Goal: Check status: Check status

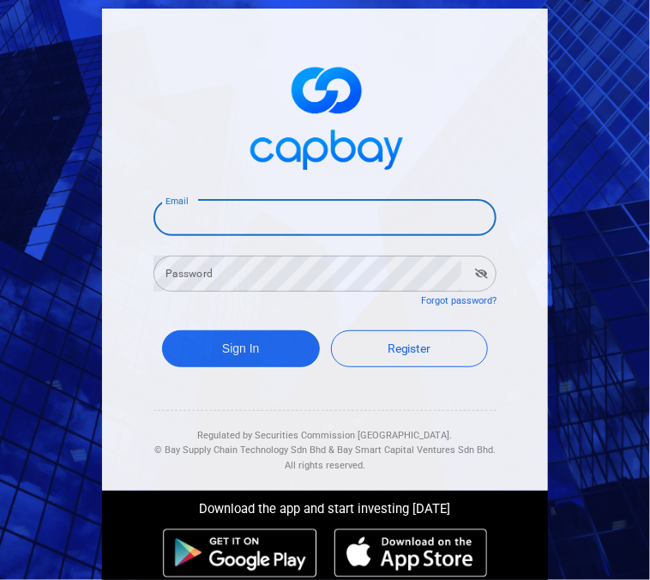
click at [243, 215] on input "Email" at bounding box center [325, 218] width 343 height 36
type input "[EMAIL_ADDRESS][DOMAIN_NAME]"
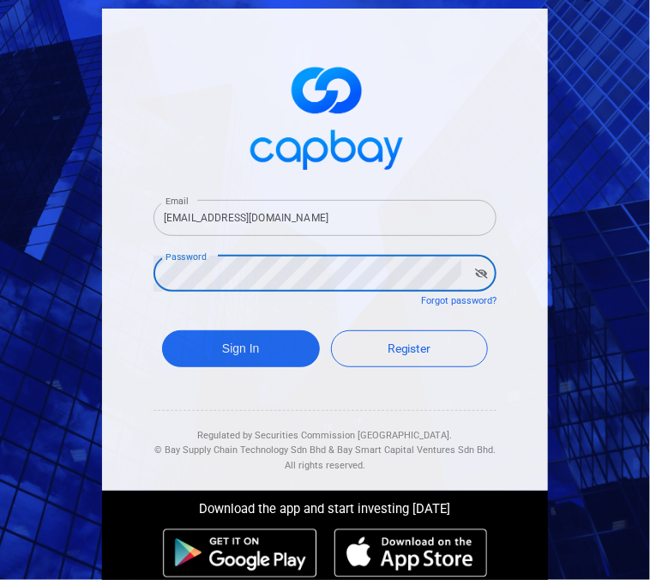
click at [162, 330] on button "Sign In" at bounding box center [241, 348] width 158 height 37
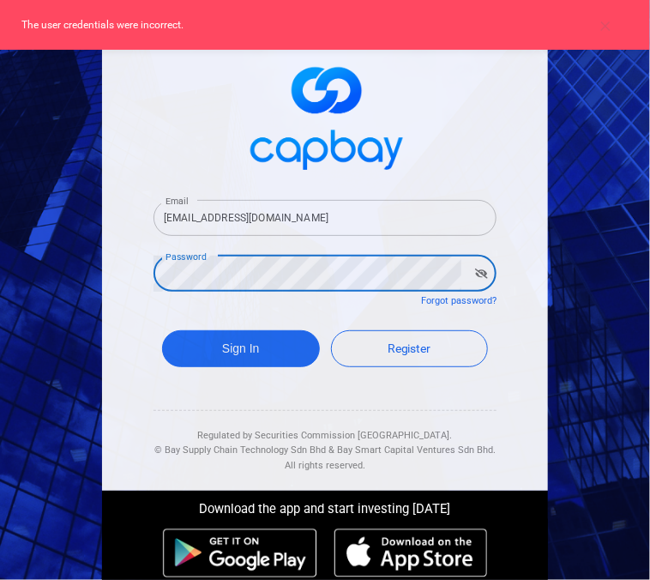
click at [478, 272] on icon "button" at bounding box center [481, 274] width 13 height 10
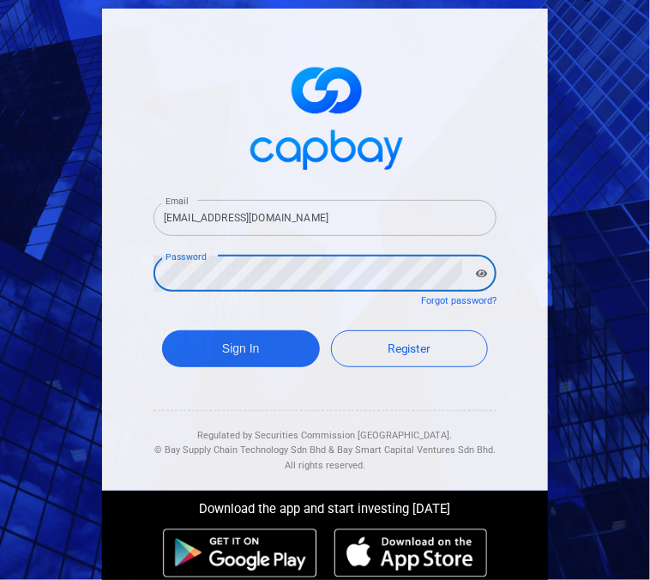
click at [0, 271] on html "Email [EMAIL_ADDRESS][DOMAIN_NAME] Email Password Password Forgot password? Sig…" at bounding box center [325, 290] width 650 height 580
click at [162, 330] on button "Sign In" at bounding box center [241, 348] width 158 height 37
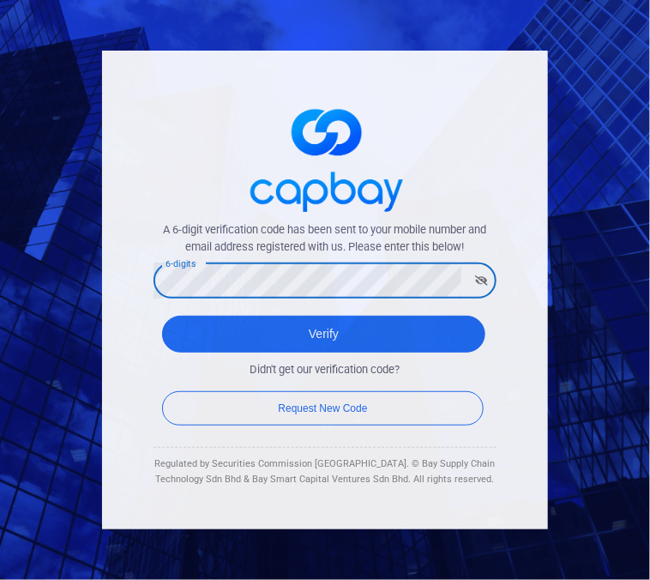
click at [162, 316] on button "Verify" at bounding box center [324, 334] width 324 height 37
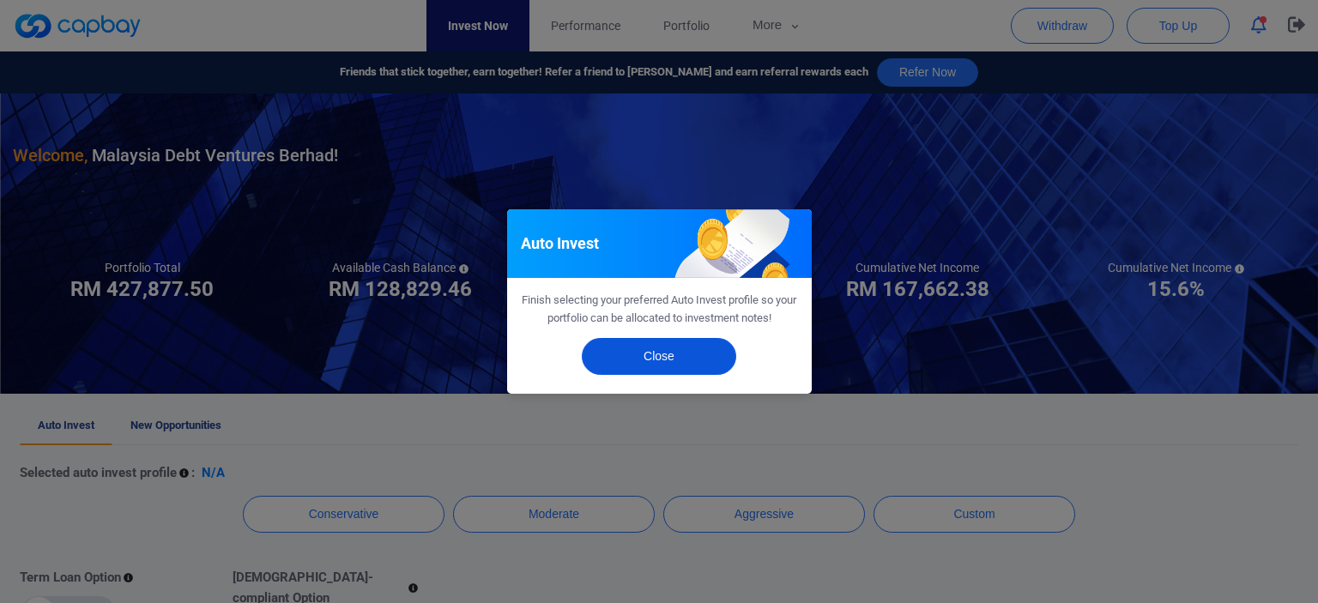
click at [650, 360] on button "Close" at bounding box center [659, 356] width 154 height 37
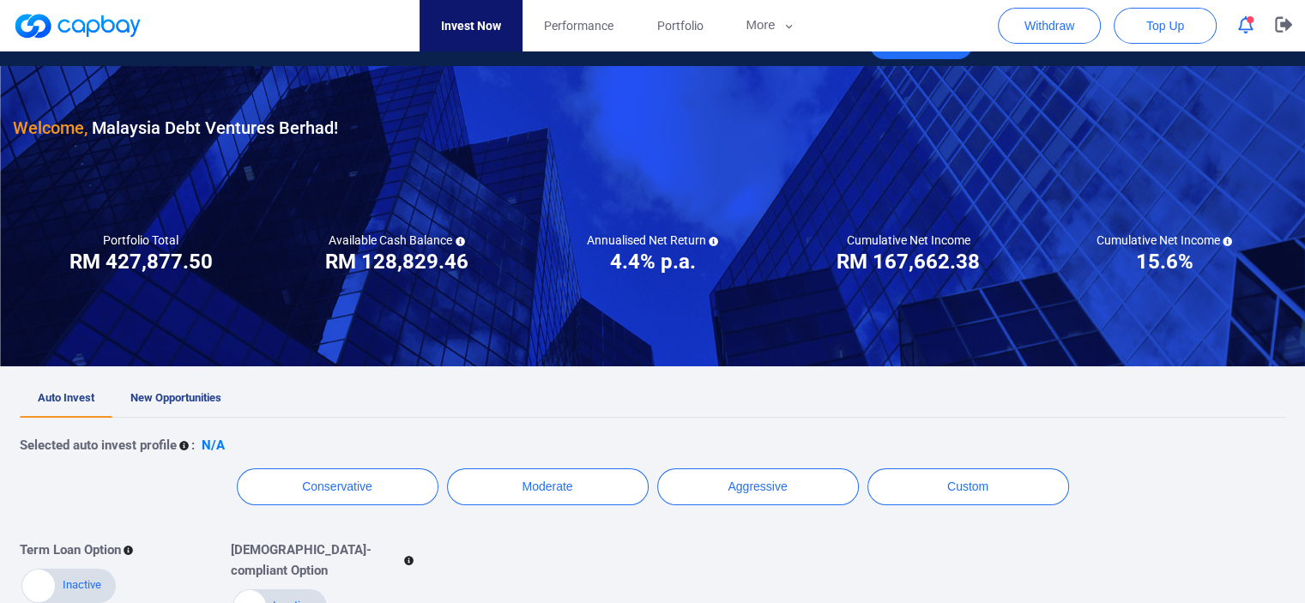
scroll to position [86, 0]
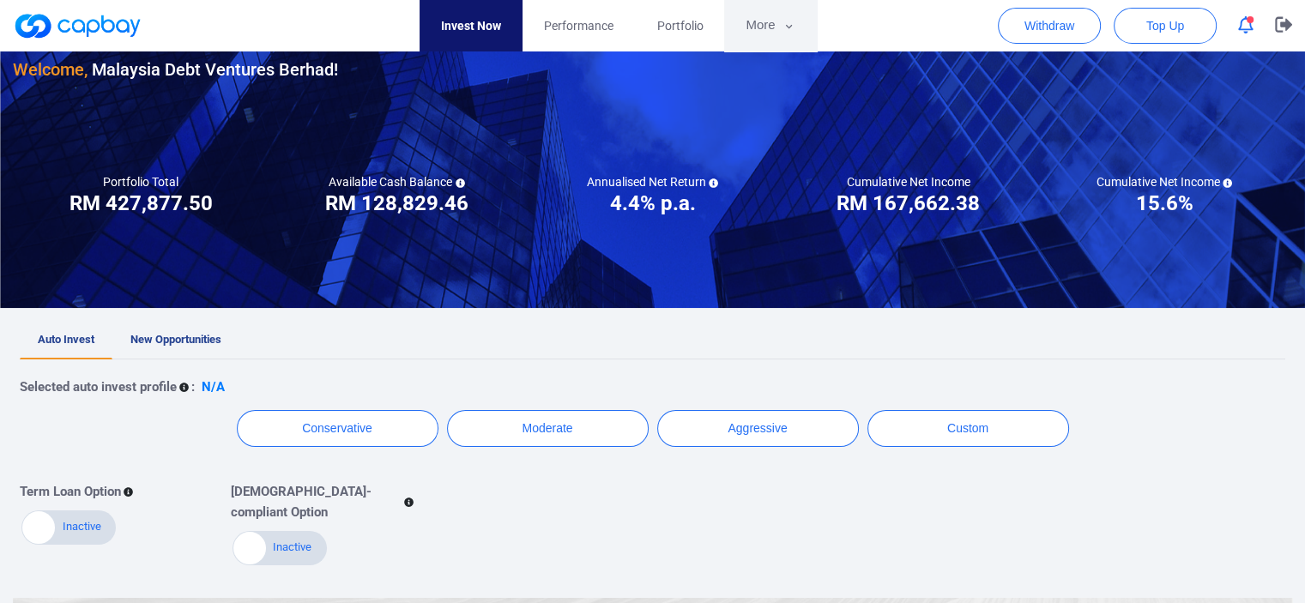
click at [650, 18] on button "More" at bounding box center [770, 25] width 92 height 51
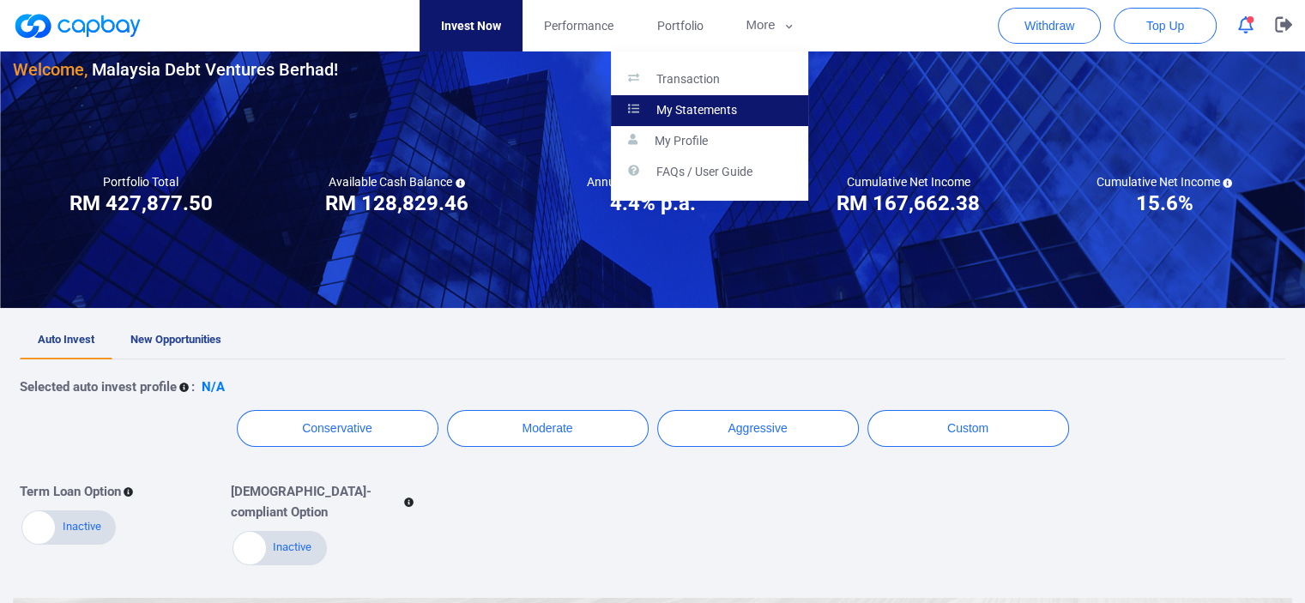
click at [650, 106] on p "My Statements" at bounding box center [696, 110] width 81 height 15
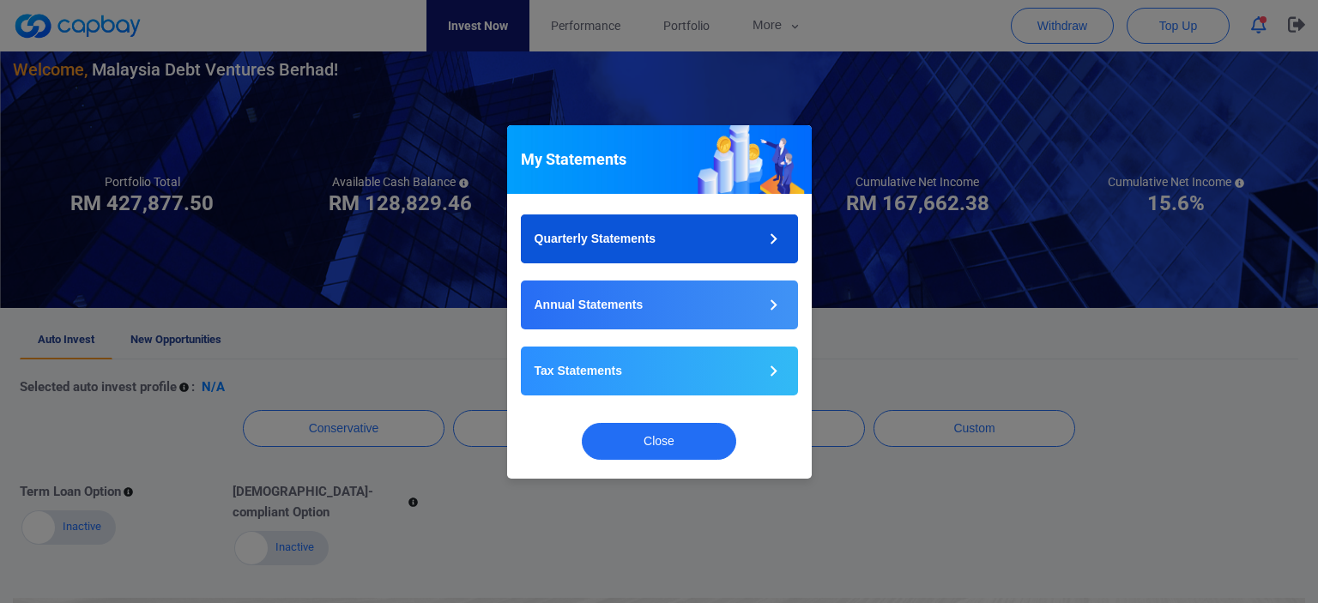
click at [650, 236] on button "Quarterly Statements" at bounding box center [659, 239] width 277 height 49
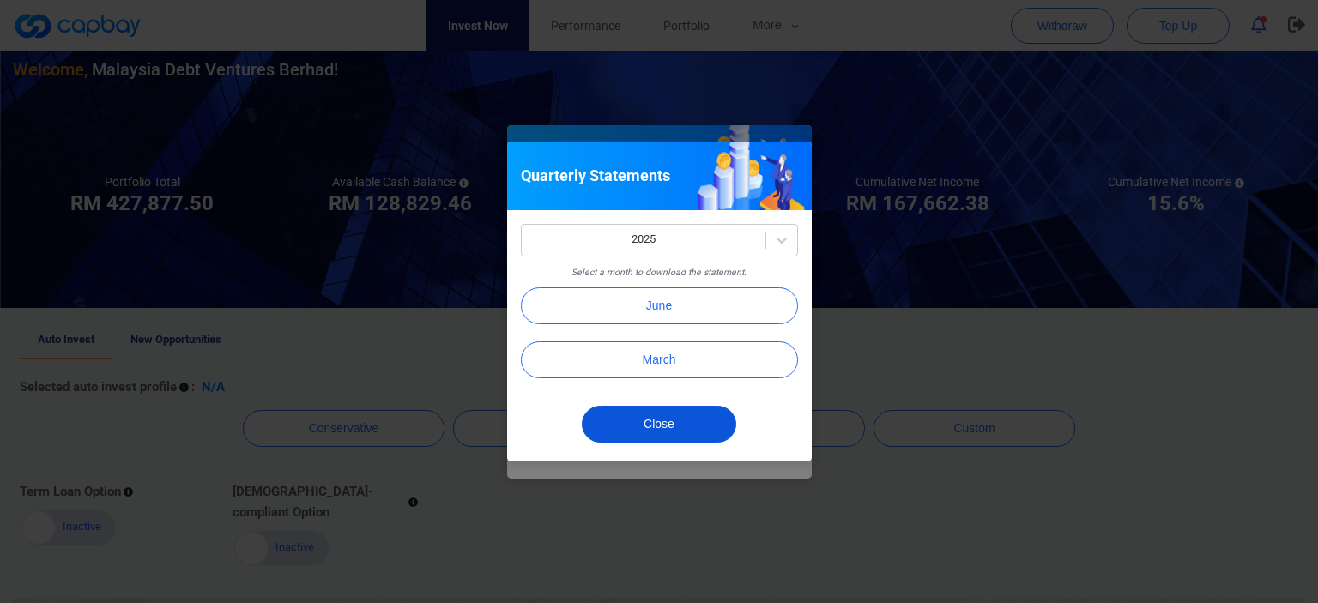
click at [639, 431] on button "Close" at bounding box center [659, 424] width 154 height 37
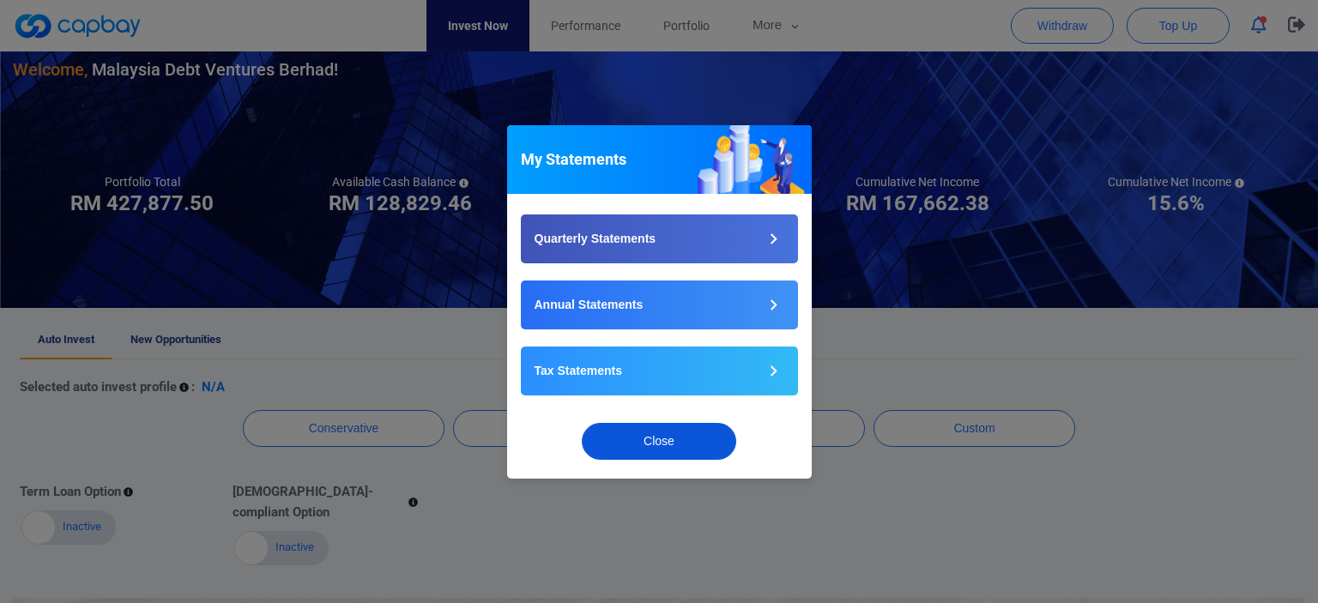
click at [634, 435] on button "Close" at bounding box center [659, 441] width 154 height 37
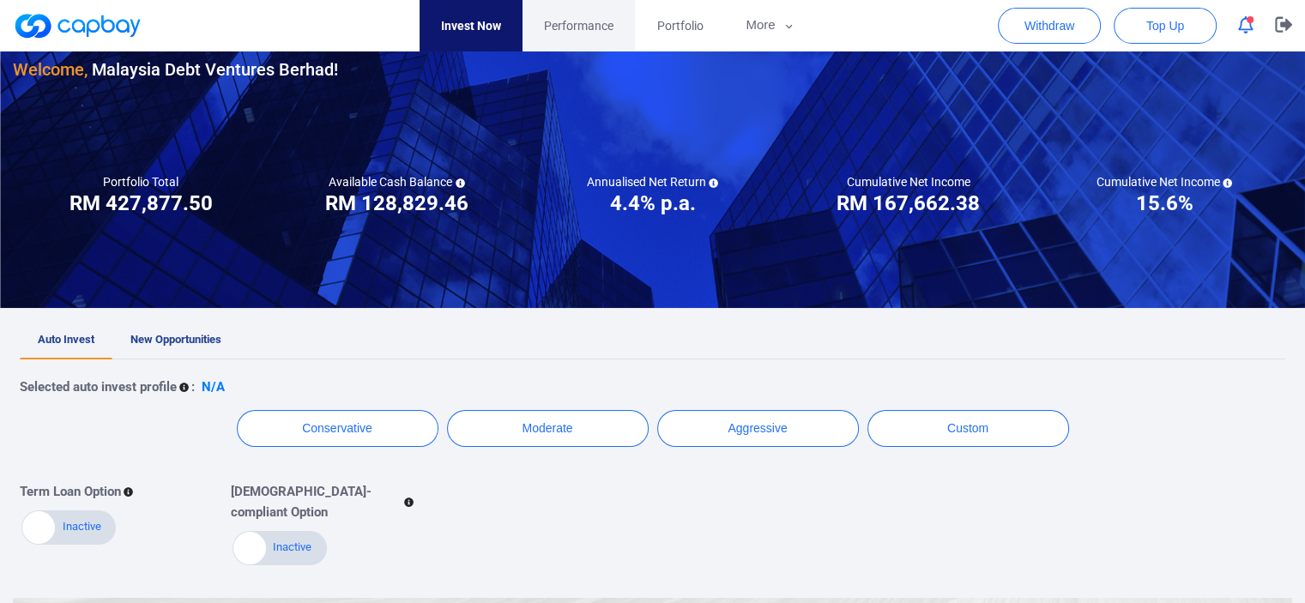
click at [569, 9] on link "Performance" at bounding box center [579, 25] width 112 height 51
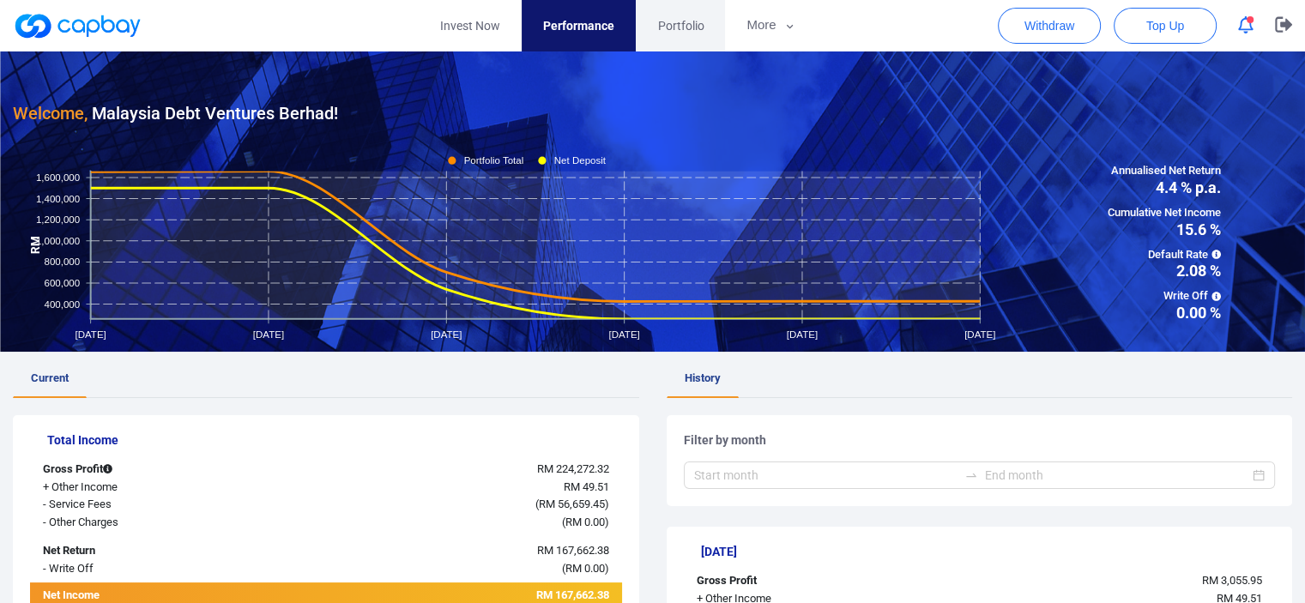
click at [650, 30] on span "Portfolio" at bounding box center [680, 25] width 46 height 19
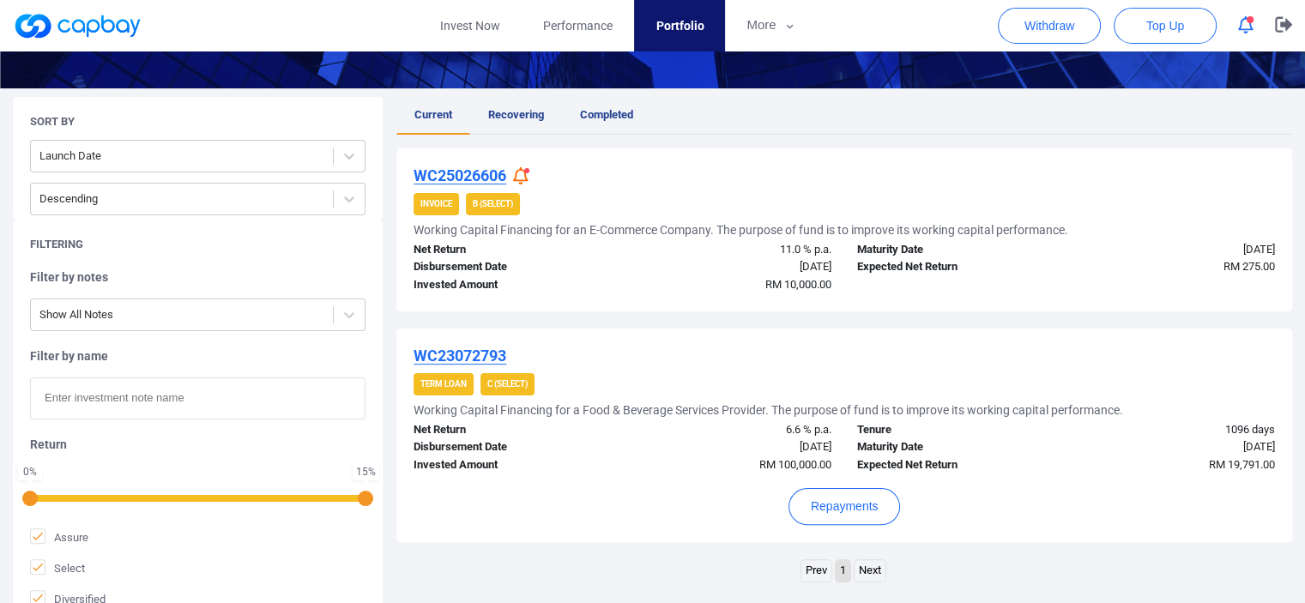
scroll to position [343, 0]
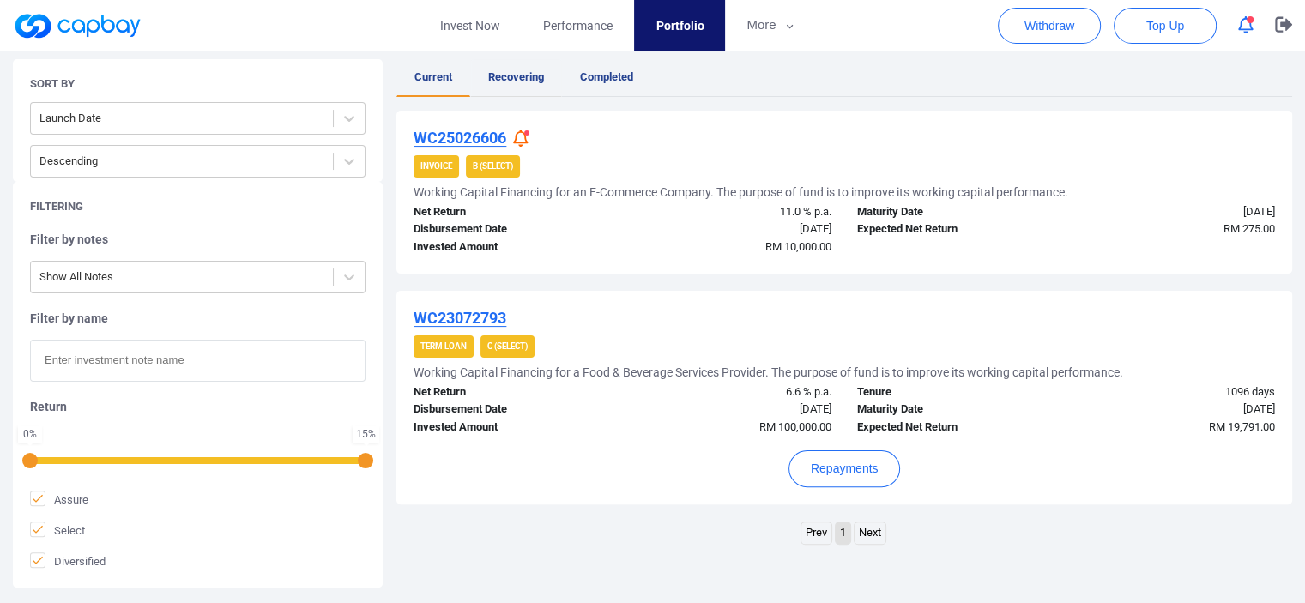
click at [522, 68] on link "Recovering" at bounding box center [516, 78] width 92 height 38
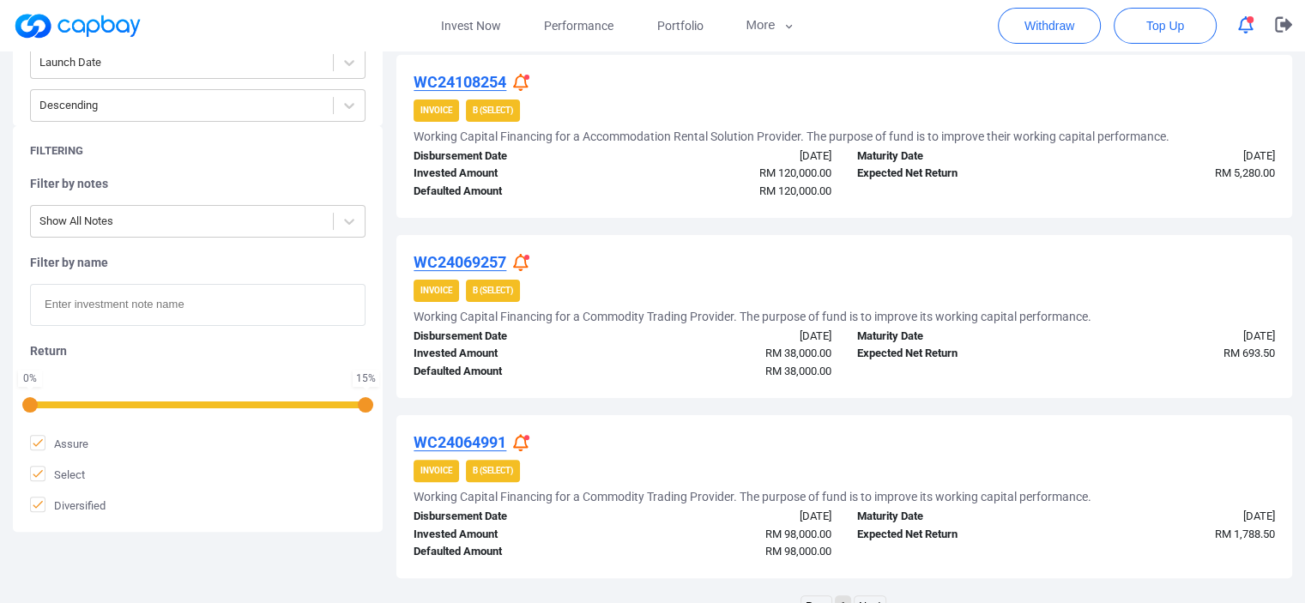
scroll to position [539, 0]
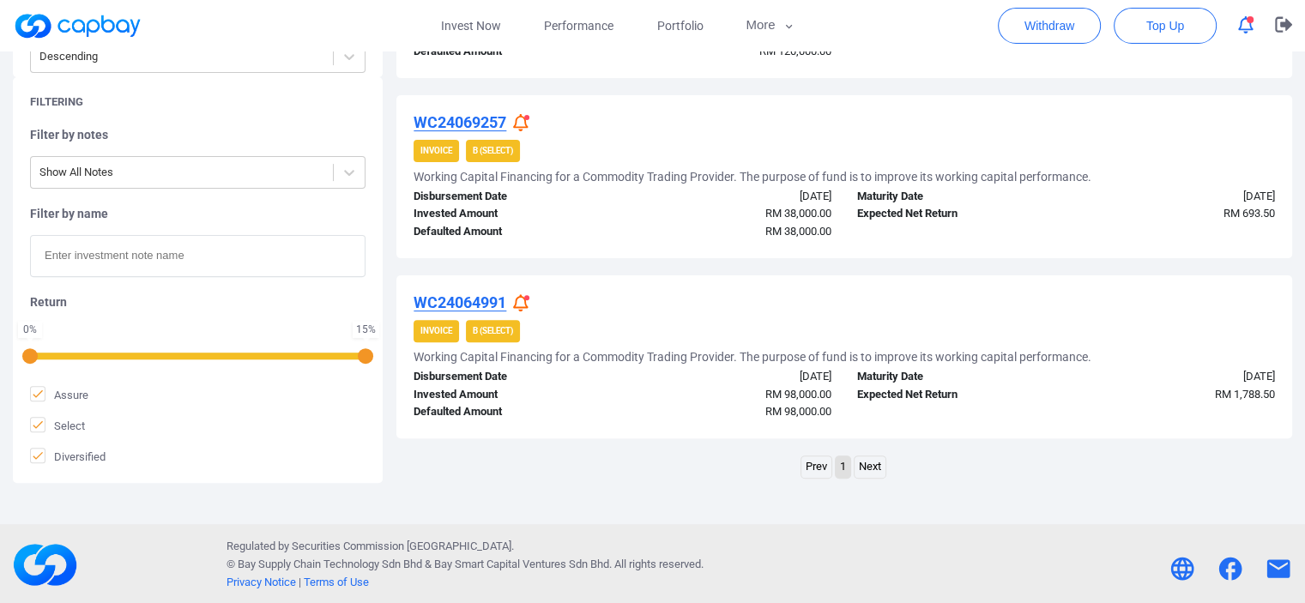
click at [650, 463] on link "Next" at bounding box center [870, 467] width 31 height 21
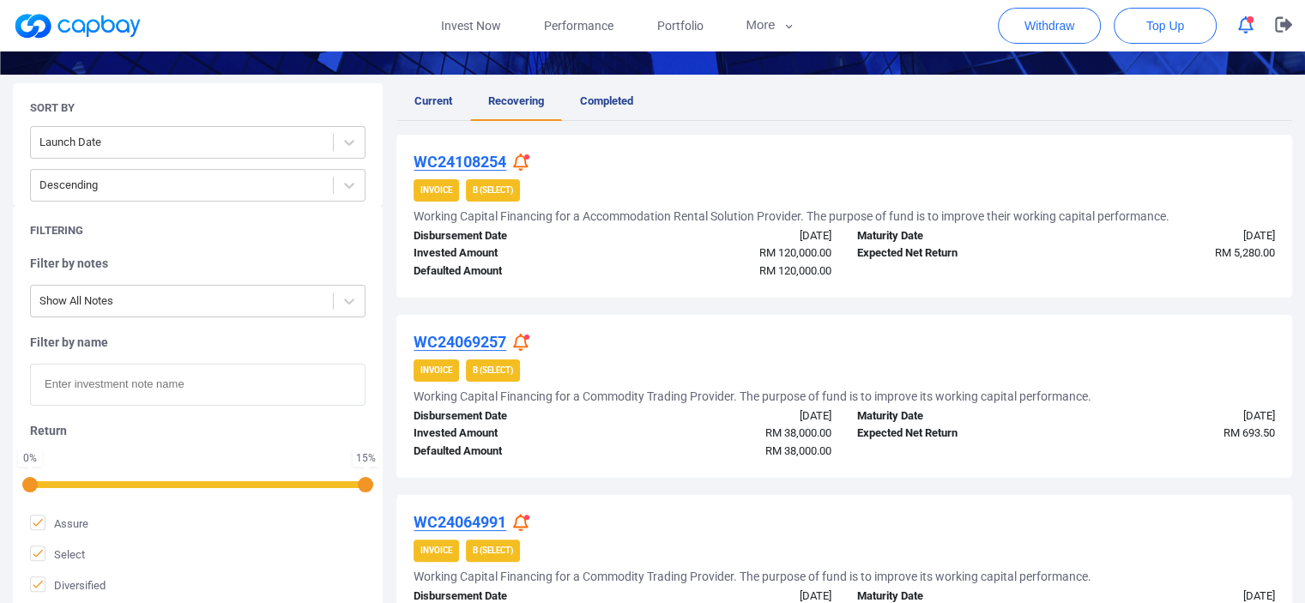
scroll to position [281, 0]
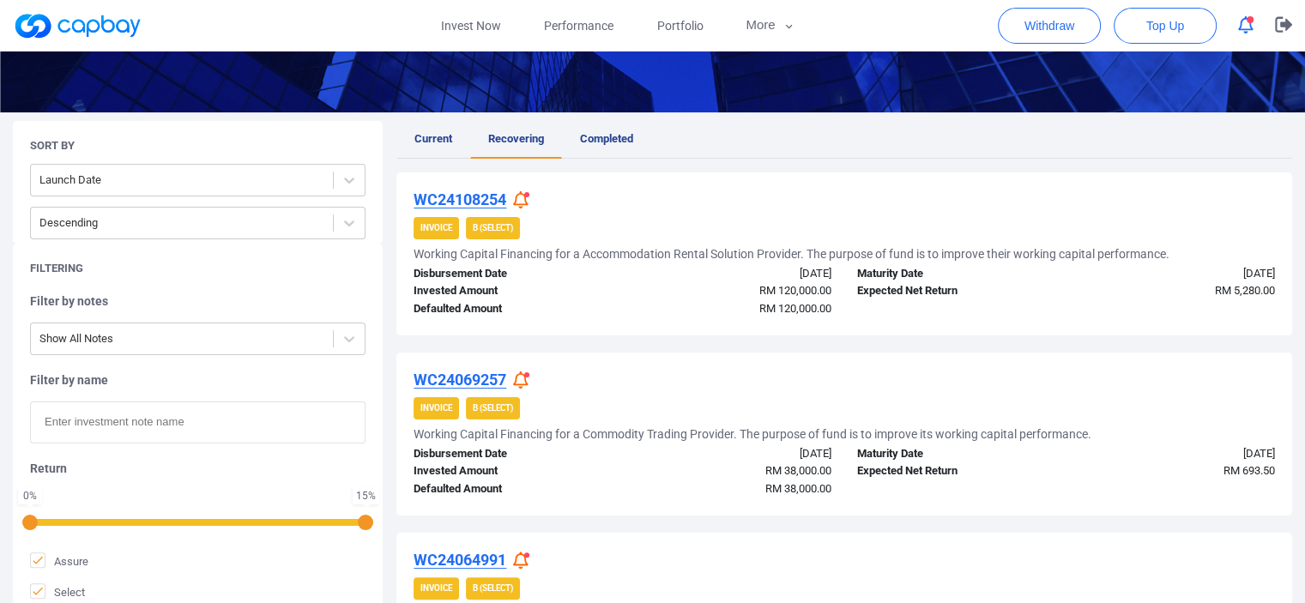
click at [446, 132] on span "Current" at bounding box center [433, 138] width 38 height 13
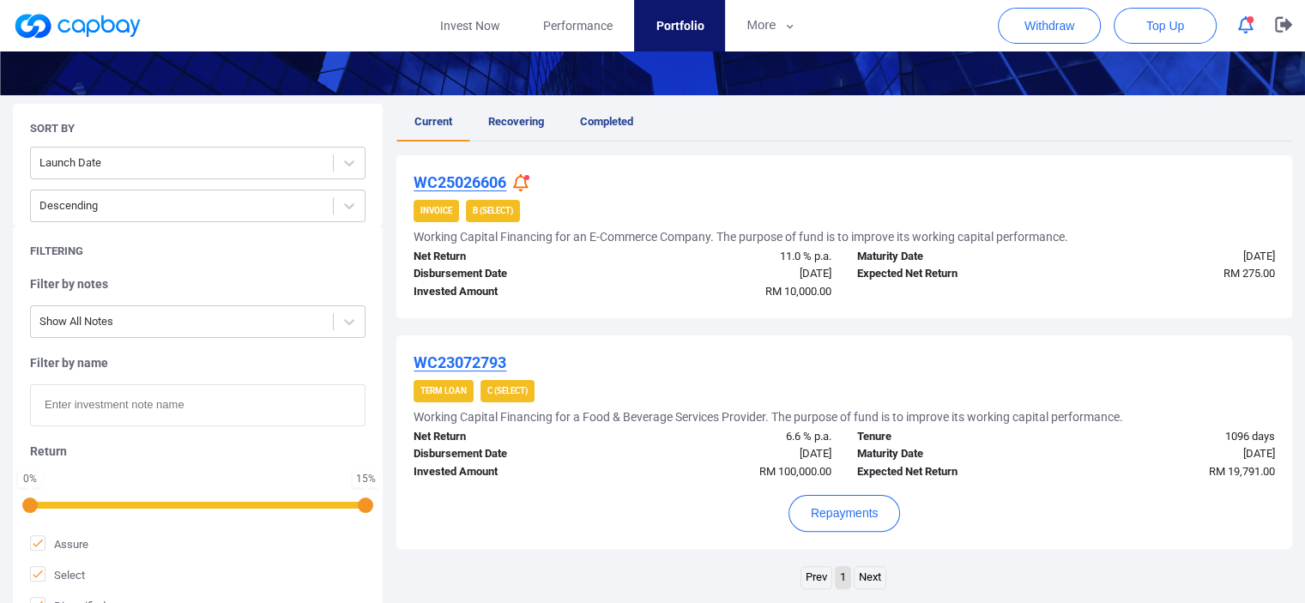
scroll to position [343, 0]
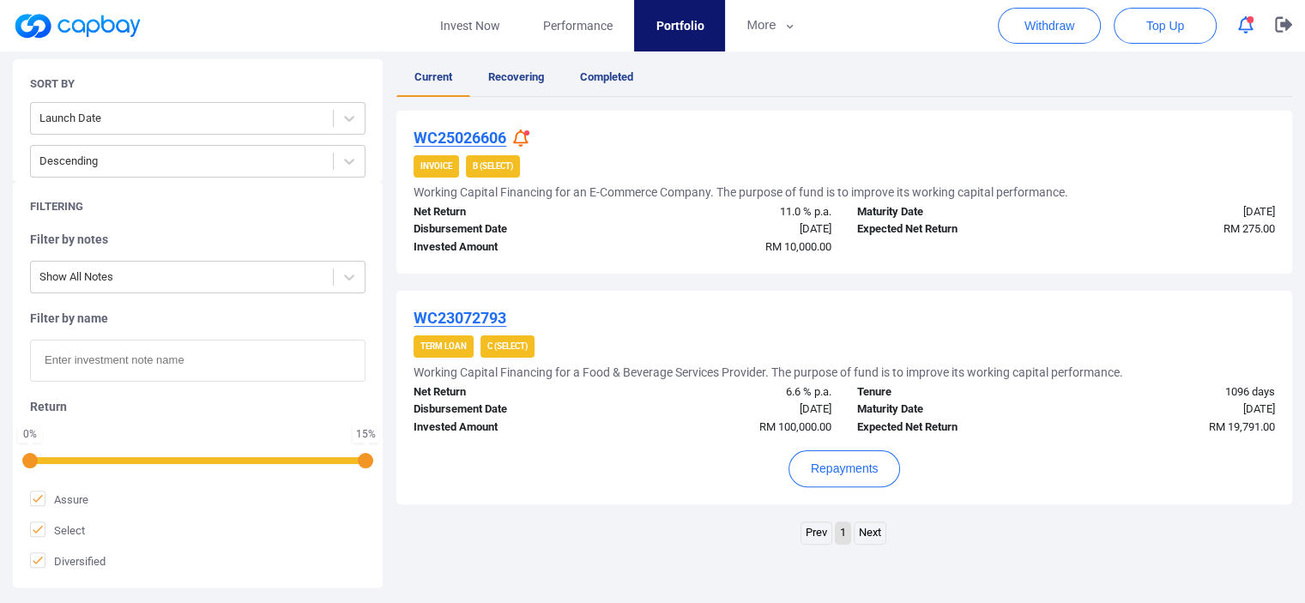
click at [650, 291] on div "WC23072793 Term Loan C (Select) Working Capital Financing for a Food & Beverage…" at bounding box center [844, 398] width 896 height 214
click at [650, 278] on div "WC25026606 Invoice B (Select) Working Capital Financing for an E-Commerce Compa…" at bounding box center [844, 330] width 896 height 439
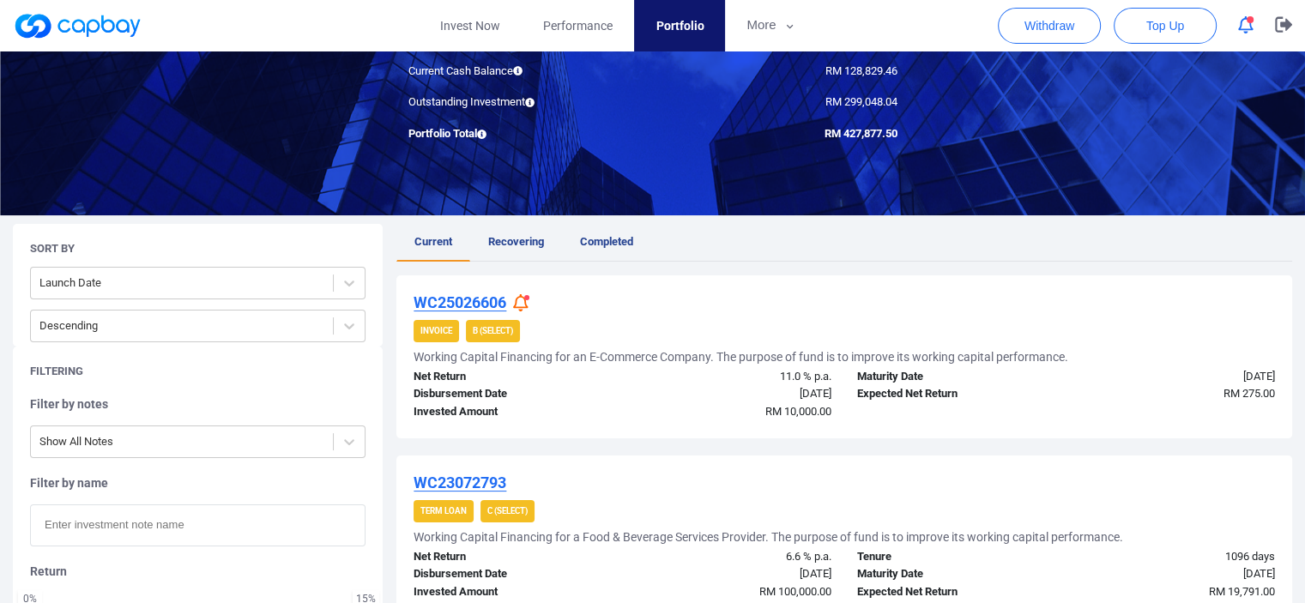
scroll to position [172, 0]
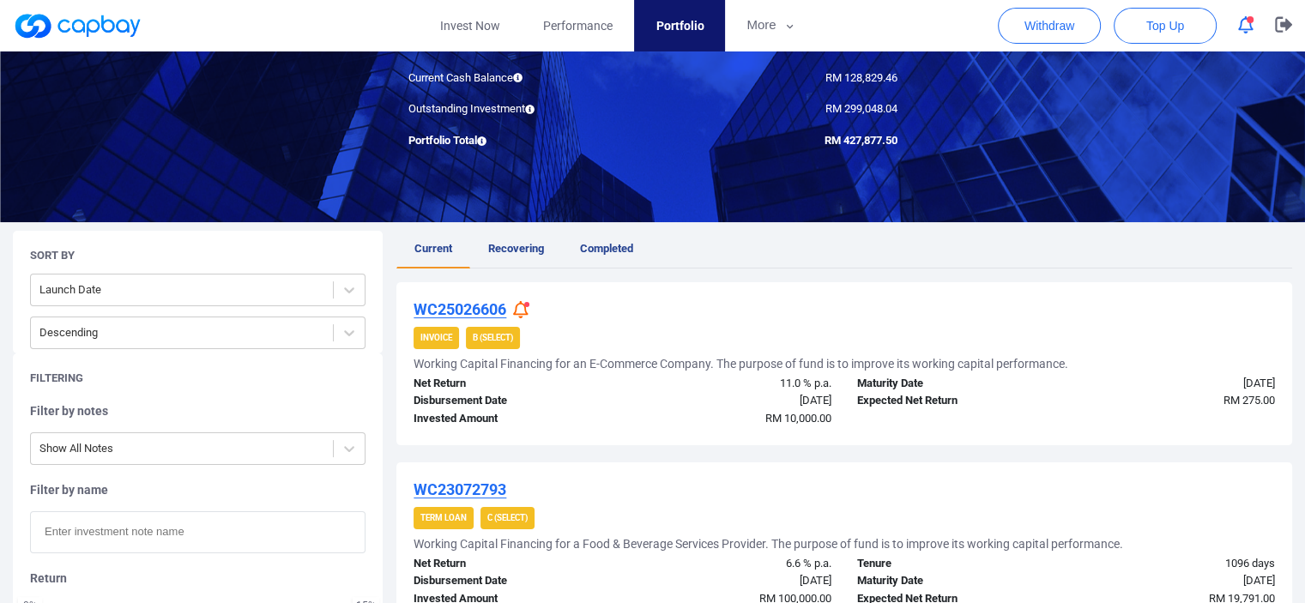
click at [650, 328] on div "Invoice B (Select)" at bounding box center [845, 338] width 862 height 22
click at [650, 384] on div "Maturity Date" at bounding box center [954, 384] width 221 height 18
click at [650, 382] on div "Maturity Date" at bounding box center [954, 384] width 221 height 18
click at [523, 312] on icon at bounding box center [520, 310] width 15 height 18
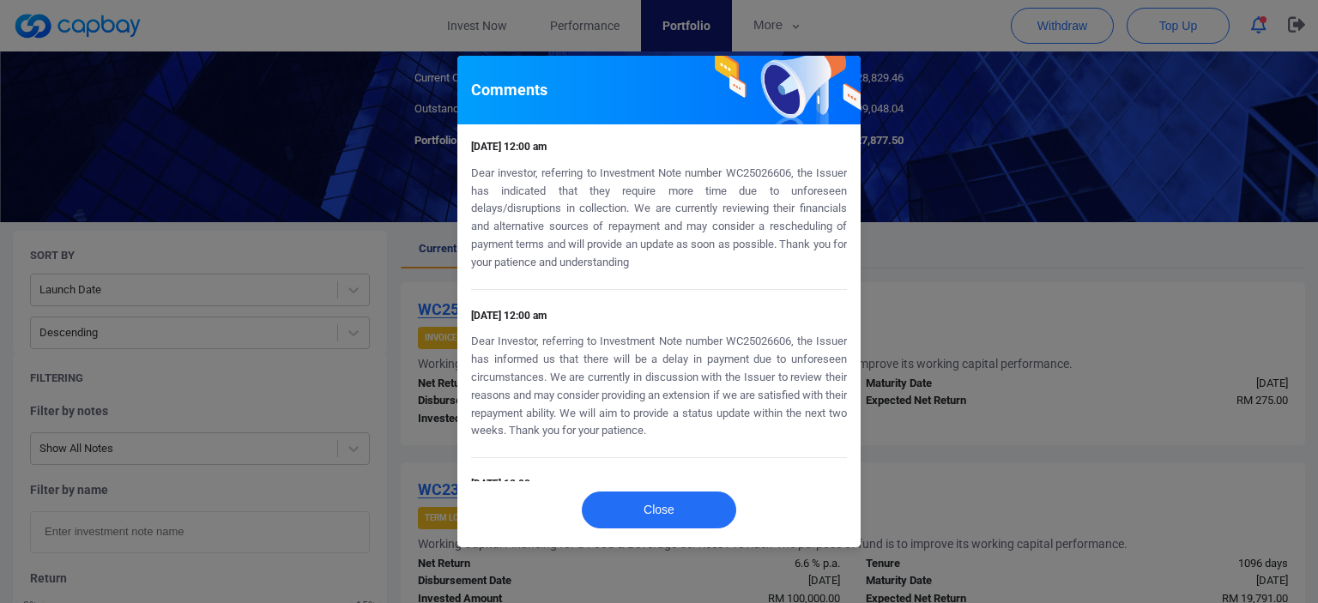
click at [650, 246] on div "Comments [DATE] 12:00 am Dear investor, referring to Investment Note number WC2…" at bounding box center [659, 301] width 1318 height 603
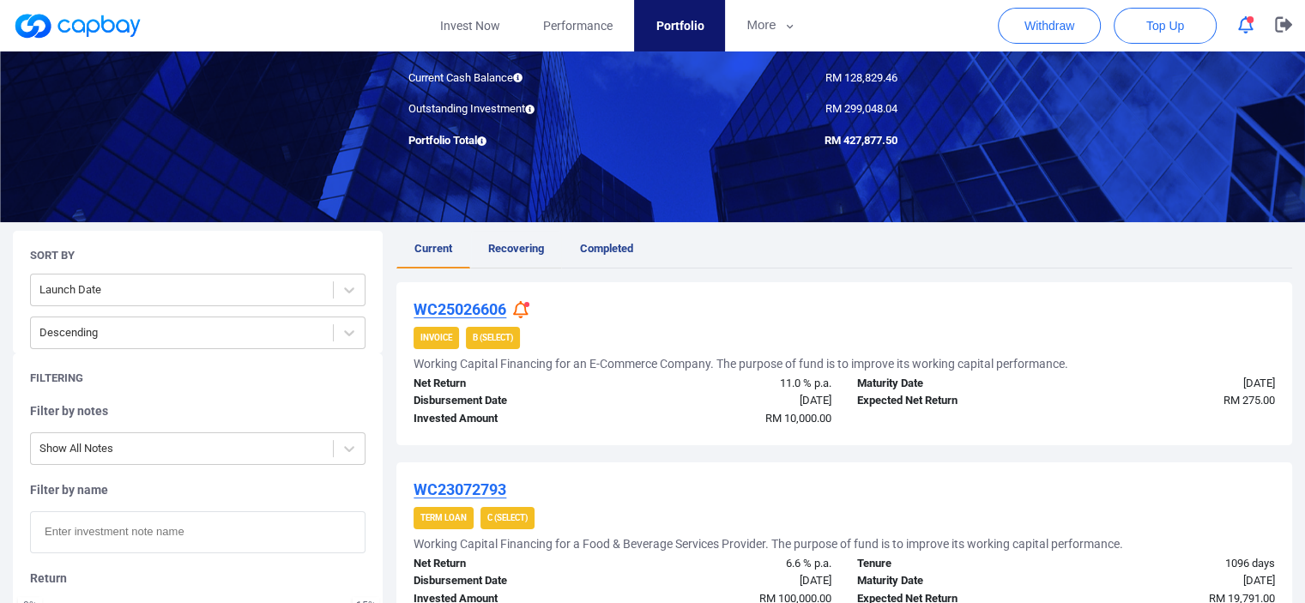
click at [522, 249] on span "Recovering" at bounding box center [516, 248] width 56 height 13
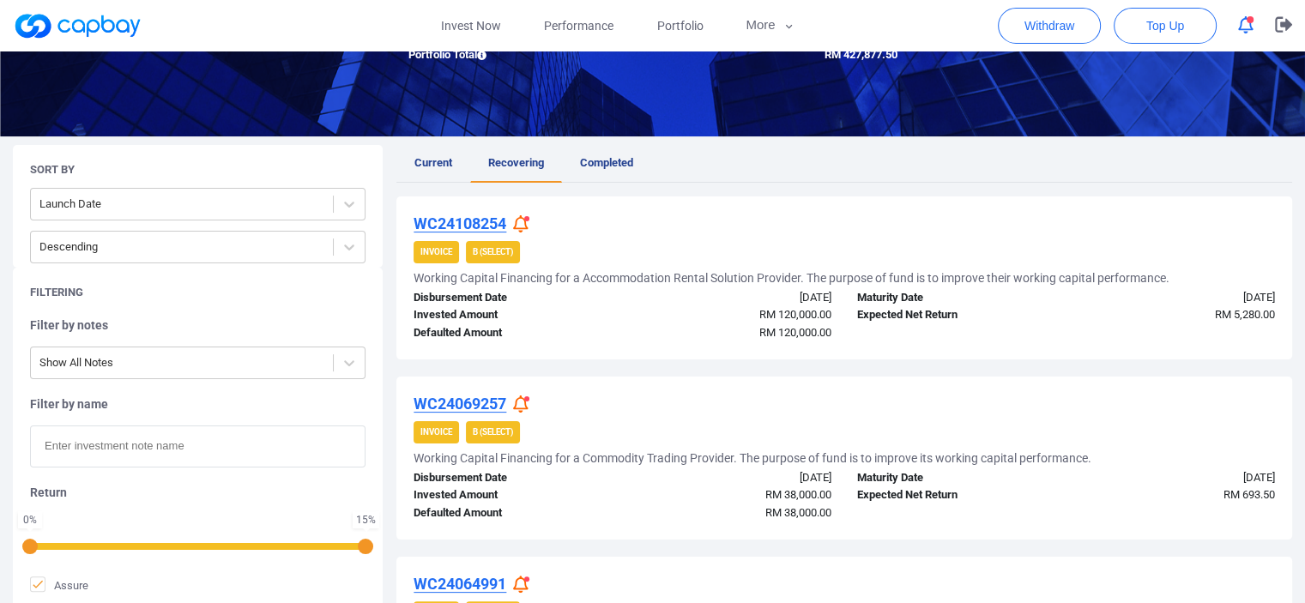
scroll to position [343, 0]
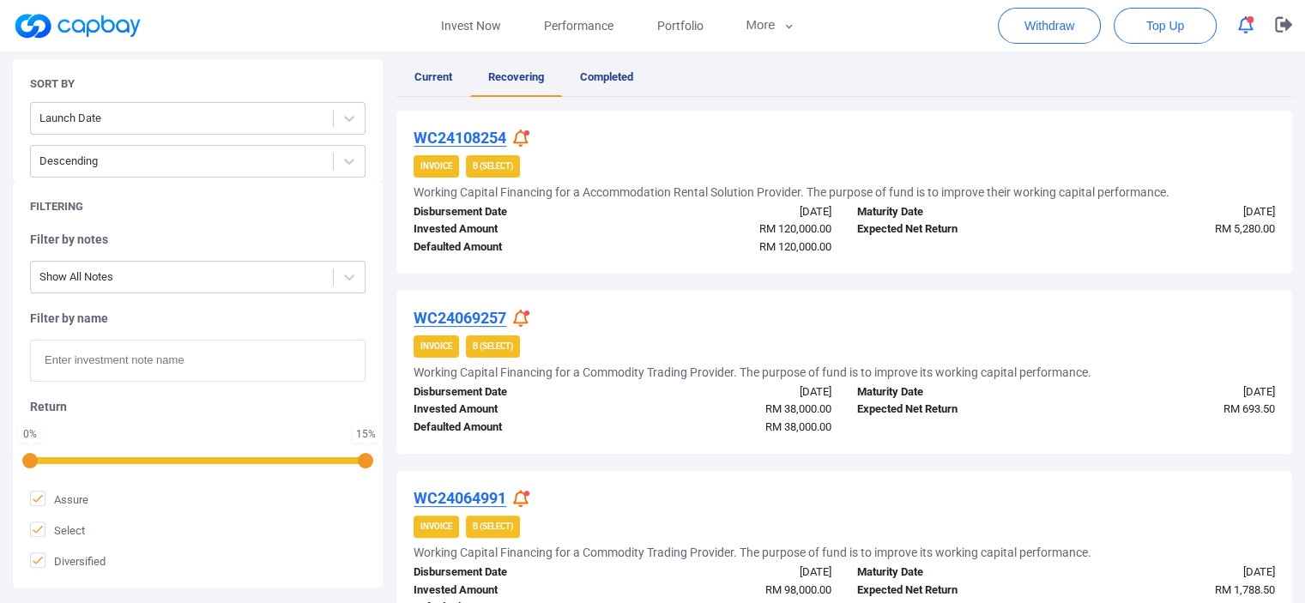
click at [650, 275] on div "WC24108254 Invoice B (Select) Working Capital Financing for a Accommodation Ren…" at bounding box center [844, 395] width 896 height 568
drag, startPoint x: 1097, startPoint y: 281, endPoint x: 1098, endPoint y: 306, distance: 24.9
click at [650, 281] on div "WC24108254 Invoice B (Select) Working Capital Financing for a Accommodation Ren…" at bounding box center [844, 395] width 896 height 568
click at [650, 456] on div "WC24108254 Invoice B (Select) Working Capital Financing for a Accommodation Ren…" at bounding box center [844, 395] width 896 height 568
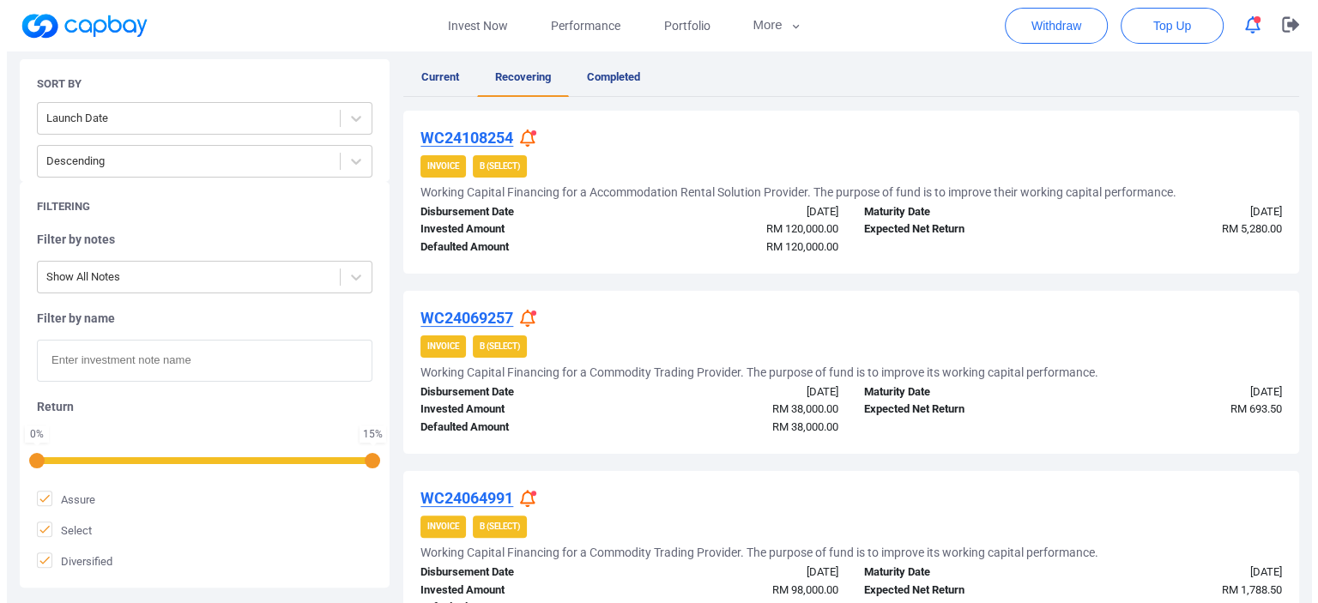
scroll to position [429, 0]
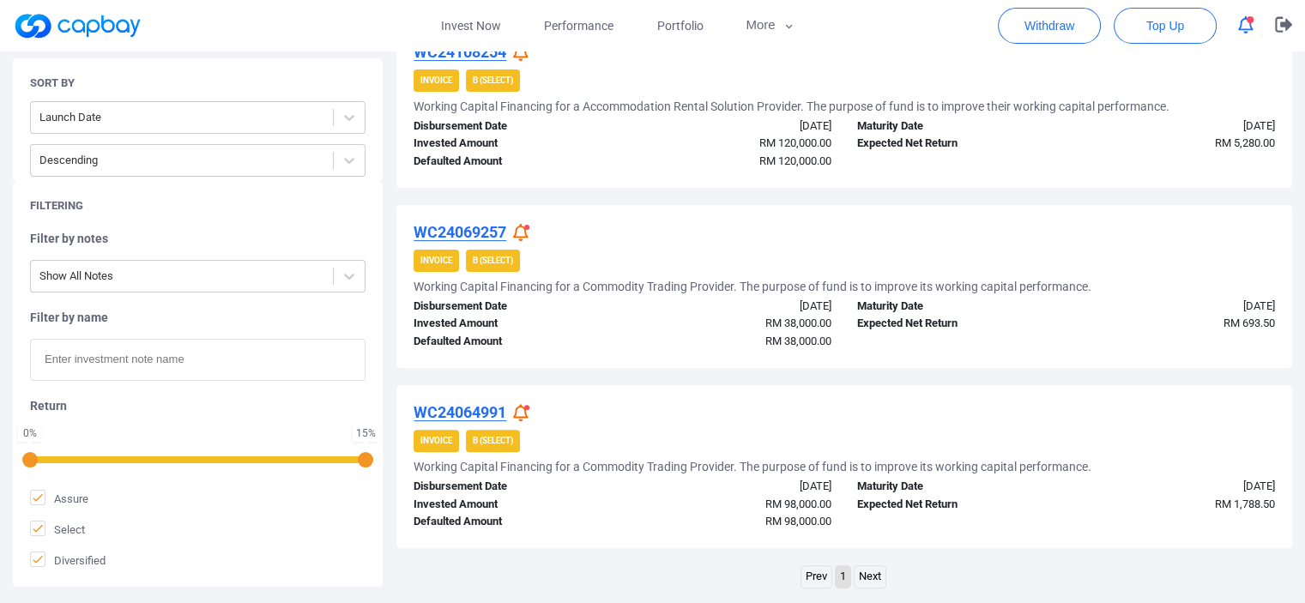
click at [650, 380] on div "WC24108254 Invoice B (Select) Working Capital Financing for a Accommodation Ren…" at bounding box center [844, 309] width 896 height 568
click at [522, 415] on icon at bounding box center [520, 413] width 15 height 18
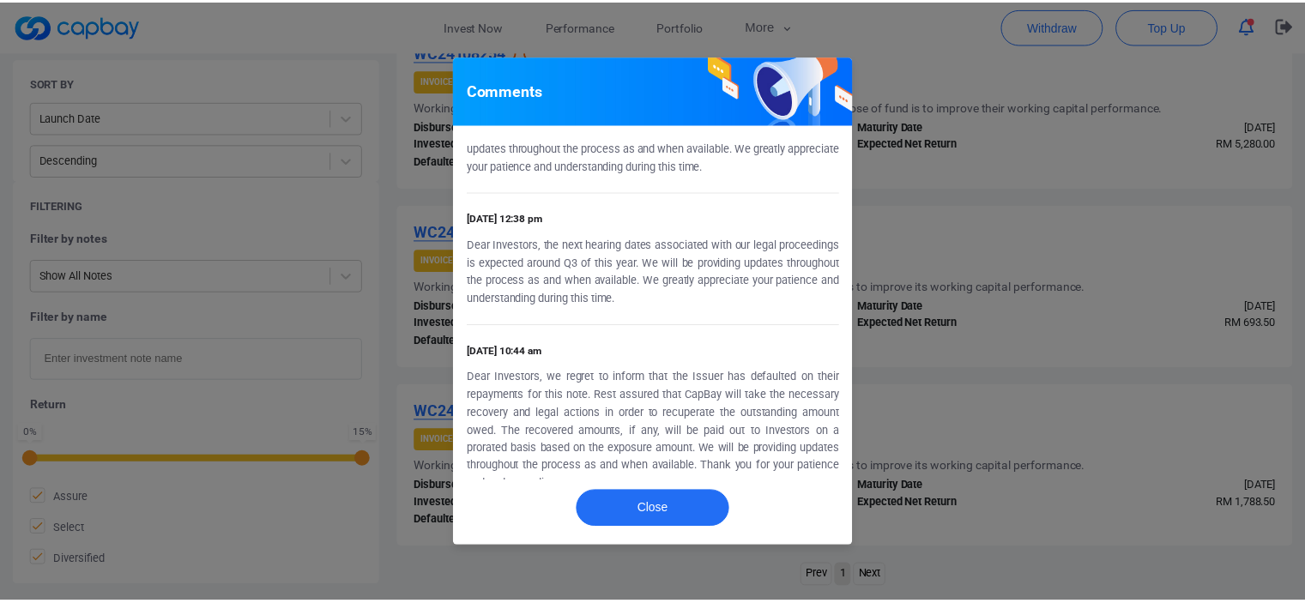
scroll to position [515, 0]
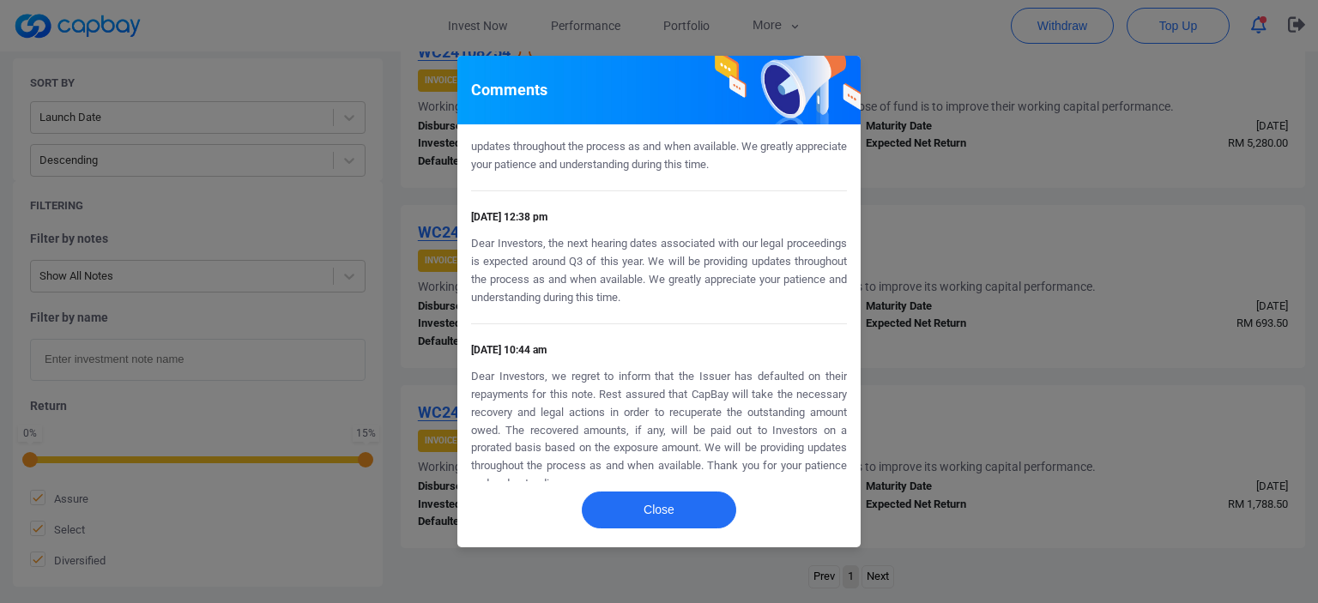
click at [650, 238] on div "Comments [DATE] 10:20 am Dear Investors,the legal proceedings are still underwa…" at bounding box center [659, 301] width 1318 height 603
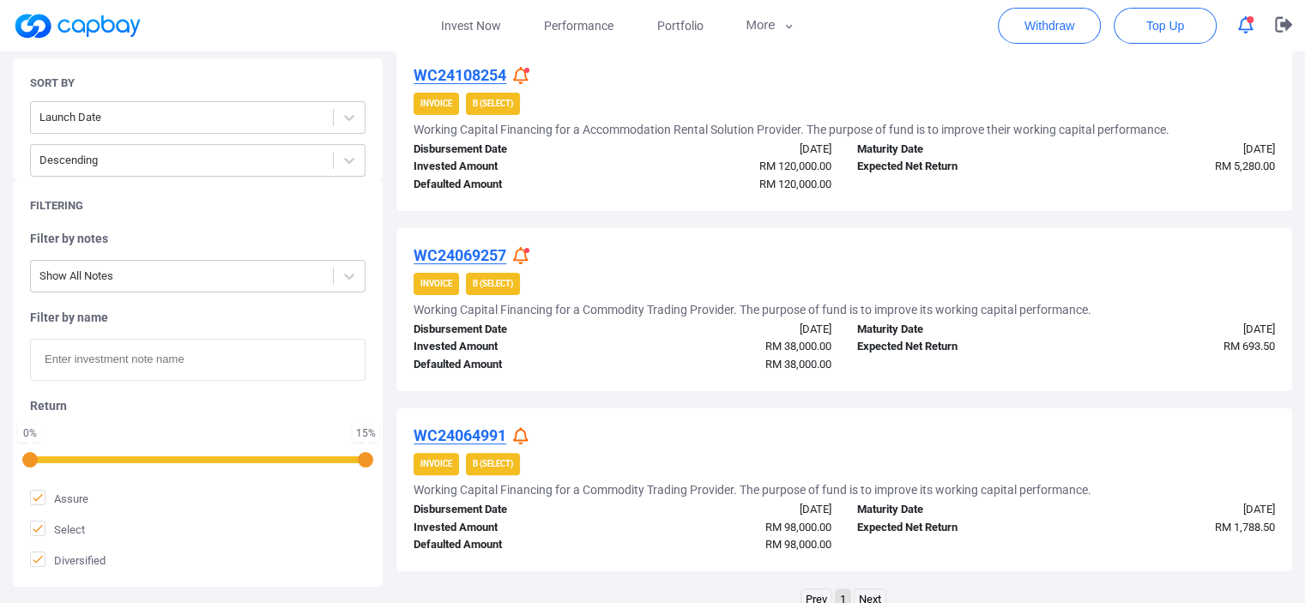
scroll to position [429, 0]
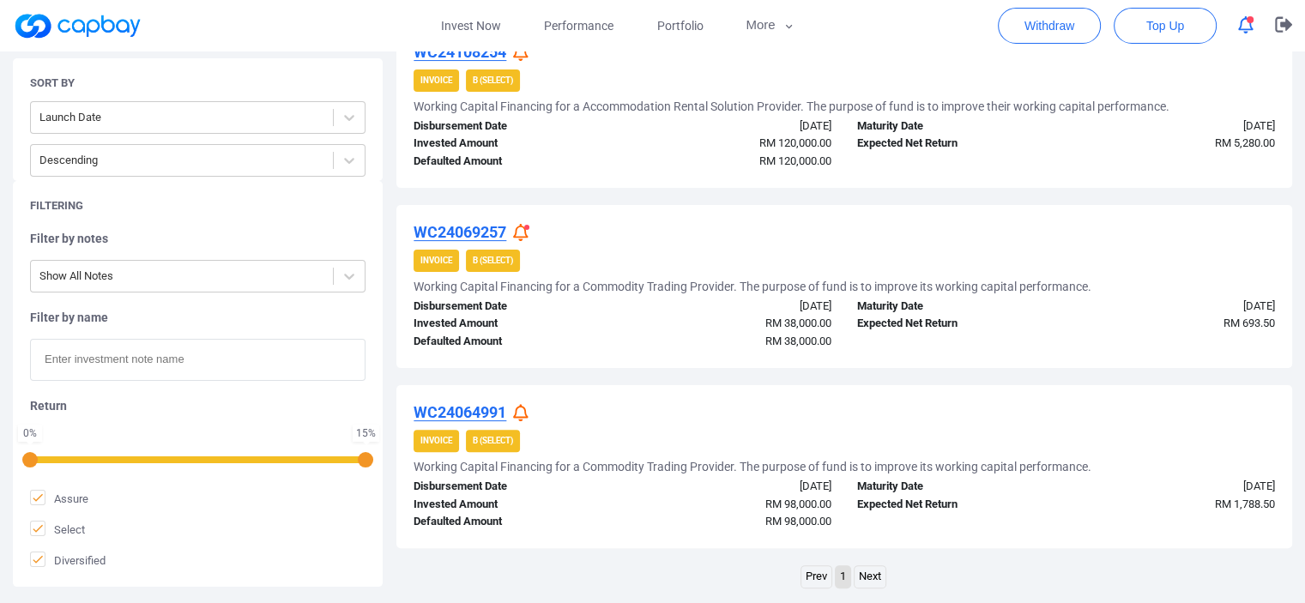
click at [523, 228] on icon at bounding box center [520, 233] width 15 height 18
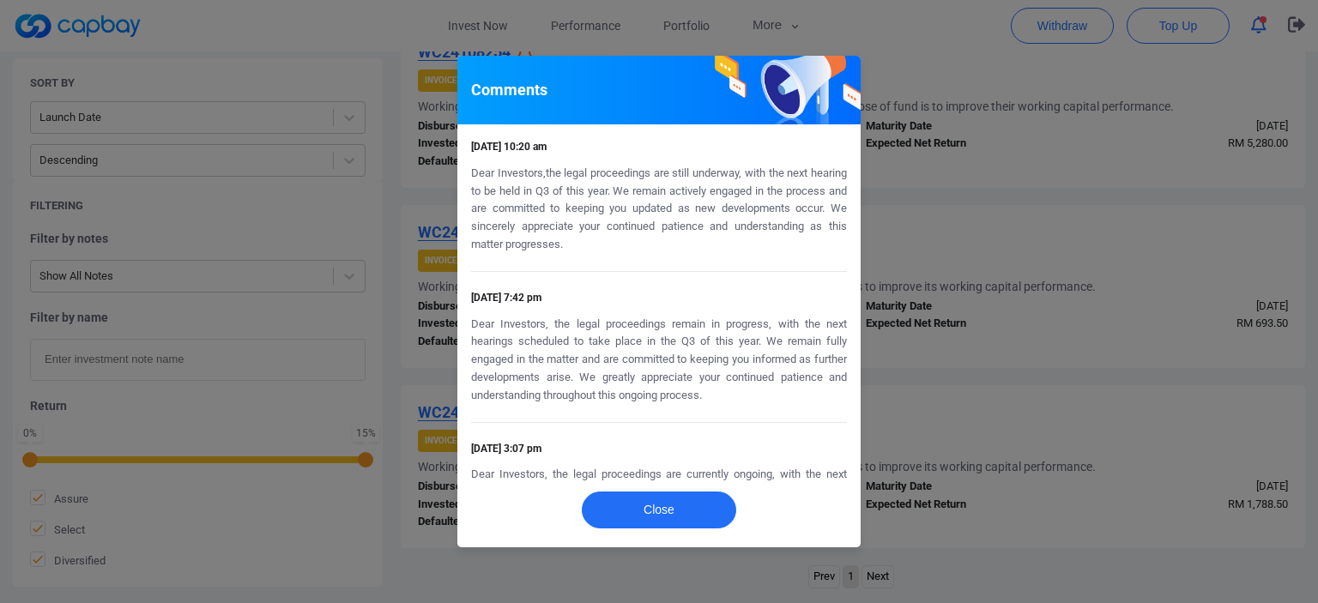
click at [650, 208] on div "Comments [DATE] 10:20 am Dear Investors,the legal proceedings are still underwa…" at bounding box center [659, 301] width 1318 height 603
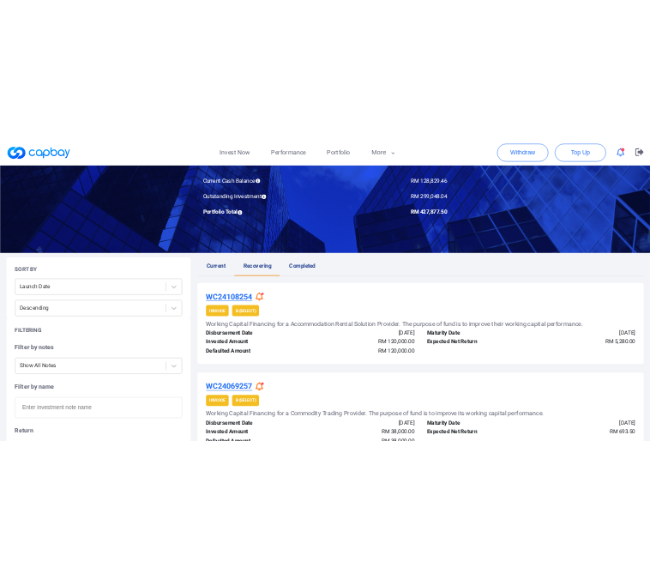
scroll to position [172, 0]
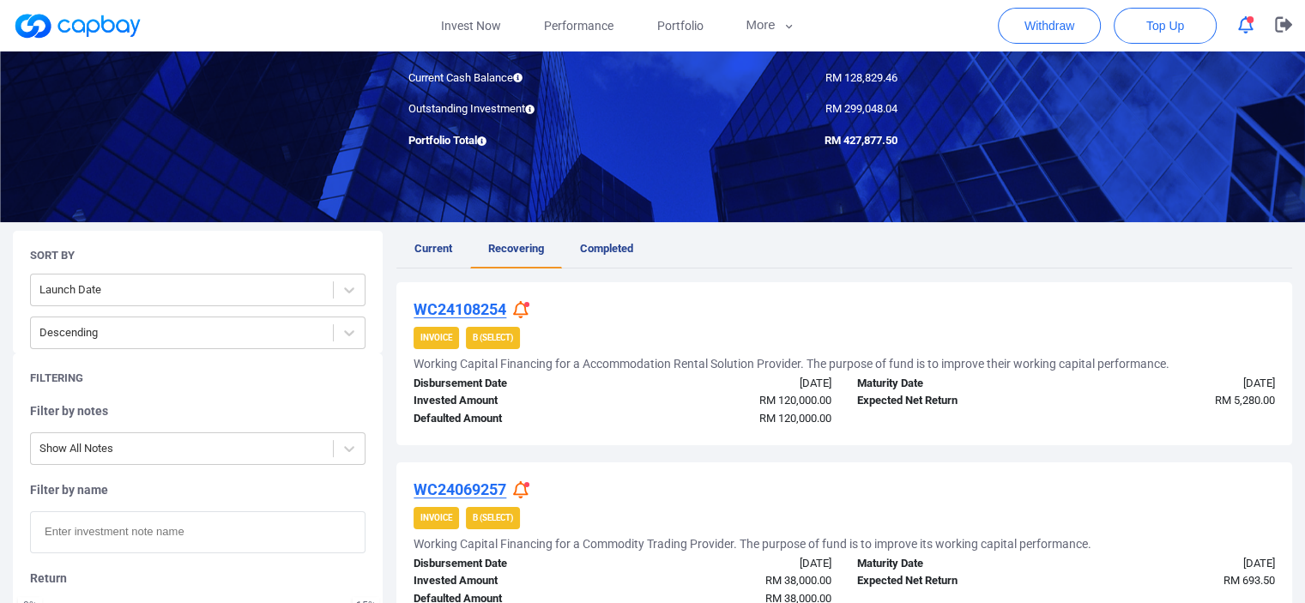
click at [530, 315] on div at bounding box center [523, 310] width 21 height 18
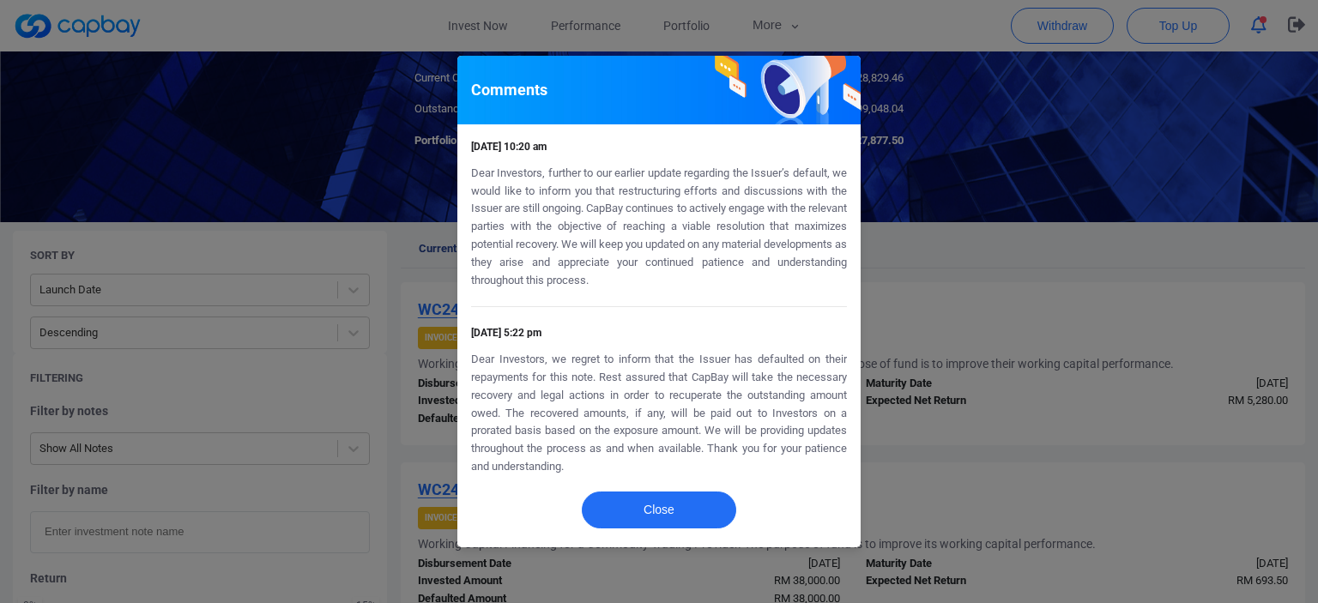
click at [650, 272] on div "Comments [DATE] 10:20 am Dear Investors, further to our earlier update regardin…" at bounding box center [659, 301] width 1318 height 603
